Goal: Find specific page/section: Find specific page/section

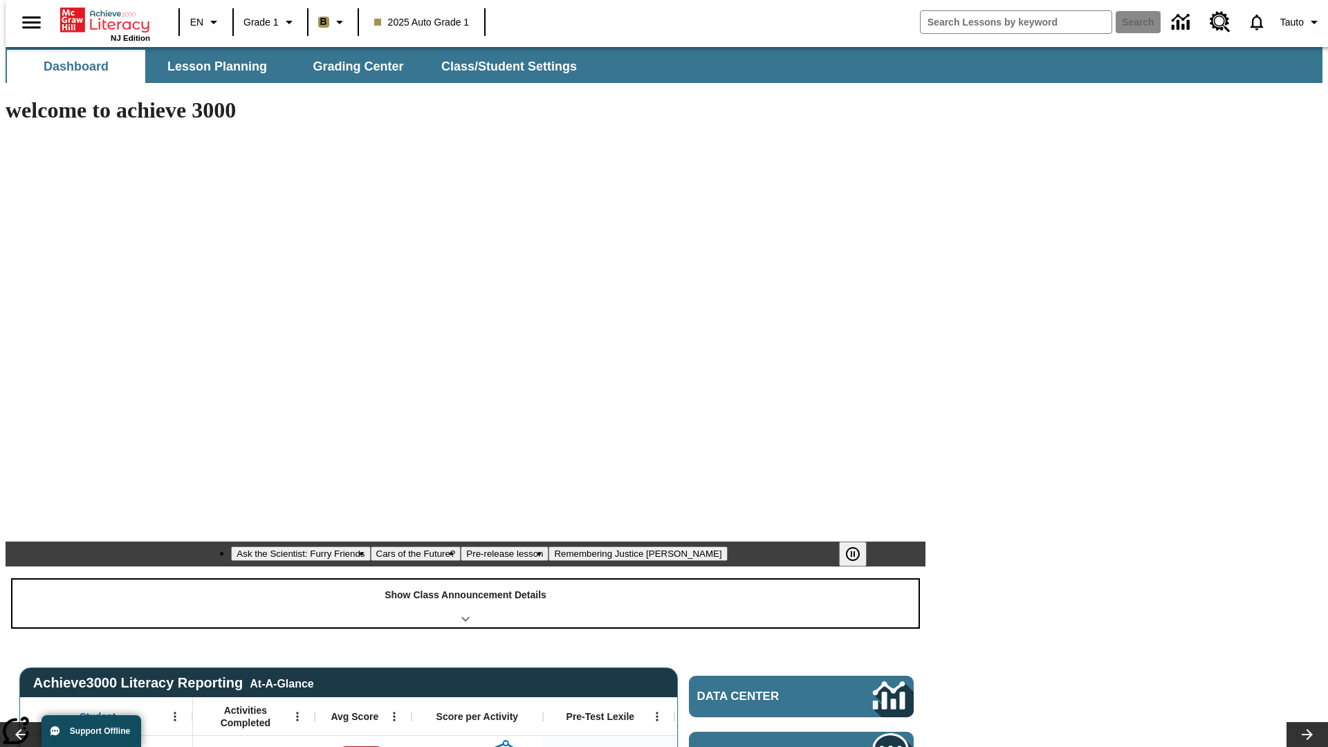
click at [465, 580] on div "Show Class Announcement Details" at bounding box center [465, 604] width 906 height 48
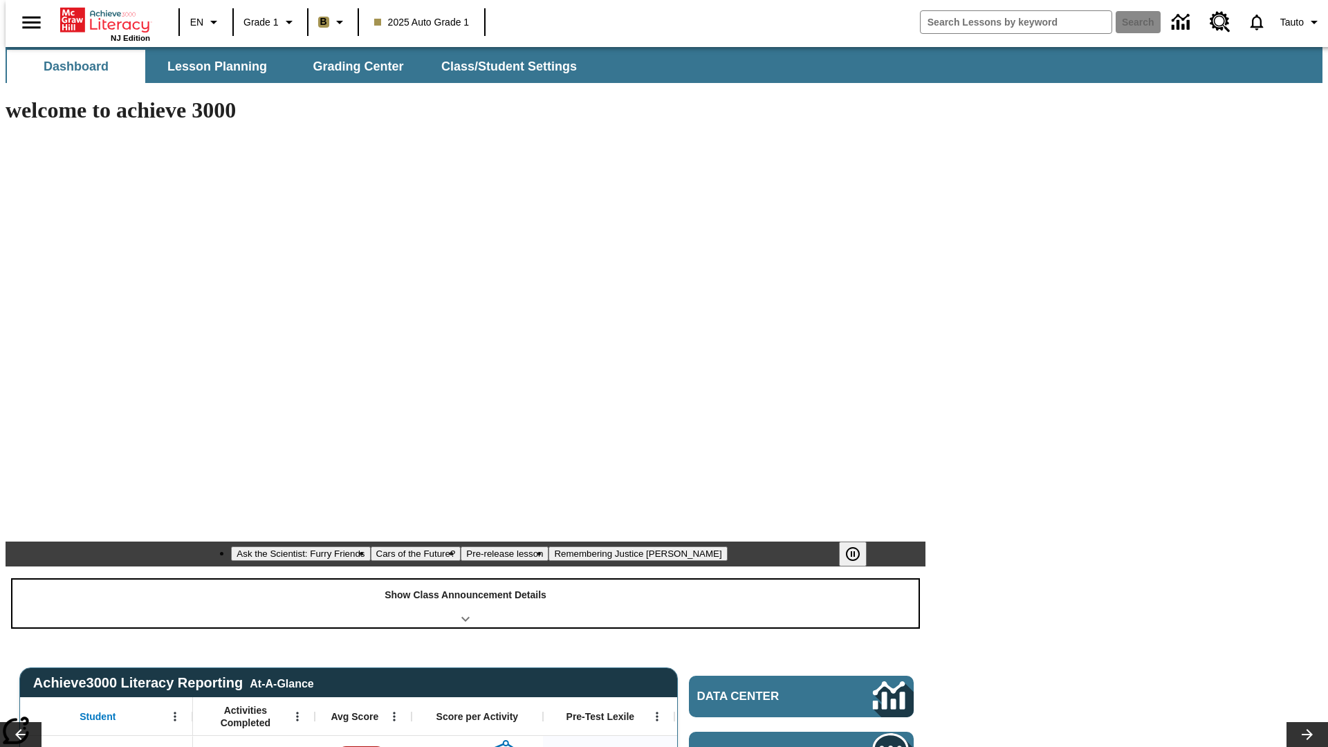
click at [465, 580] on div "Show Class Announcement Details" at bounding box center [465, 604] width 906 height 48
